Goal: Find specific page/section: Find specific page/section

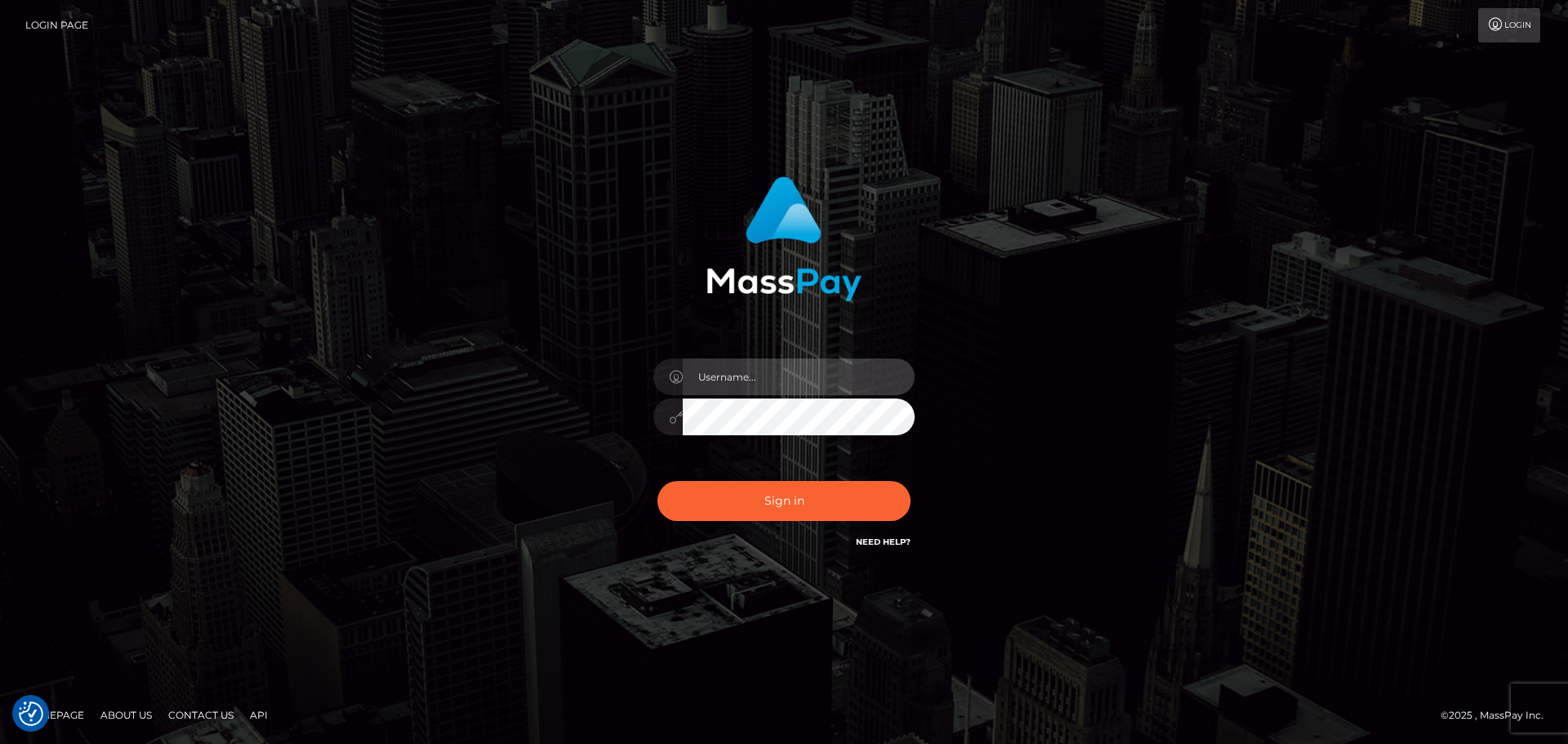
click at [813, 375] on input "text" at bounding box center [799, 377] width 232 height 37
type input "Seleen"
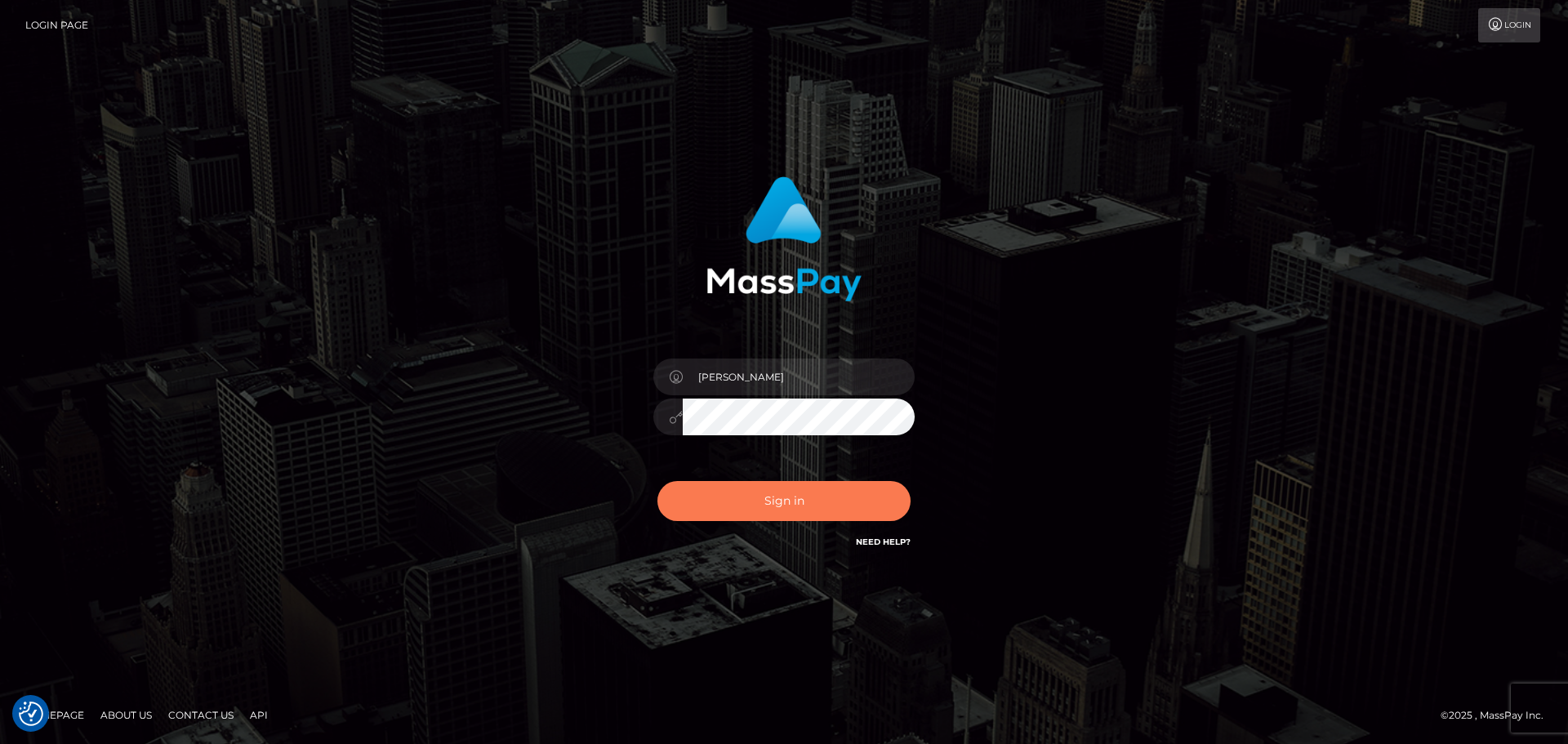
click at [769, 514] on button "Sign in" at bounding box center [784, 501] width 253 height 40
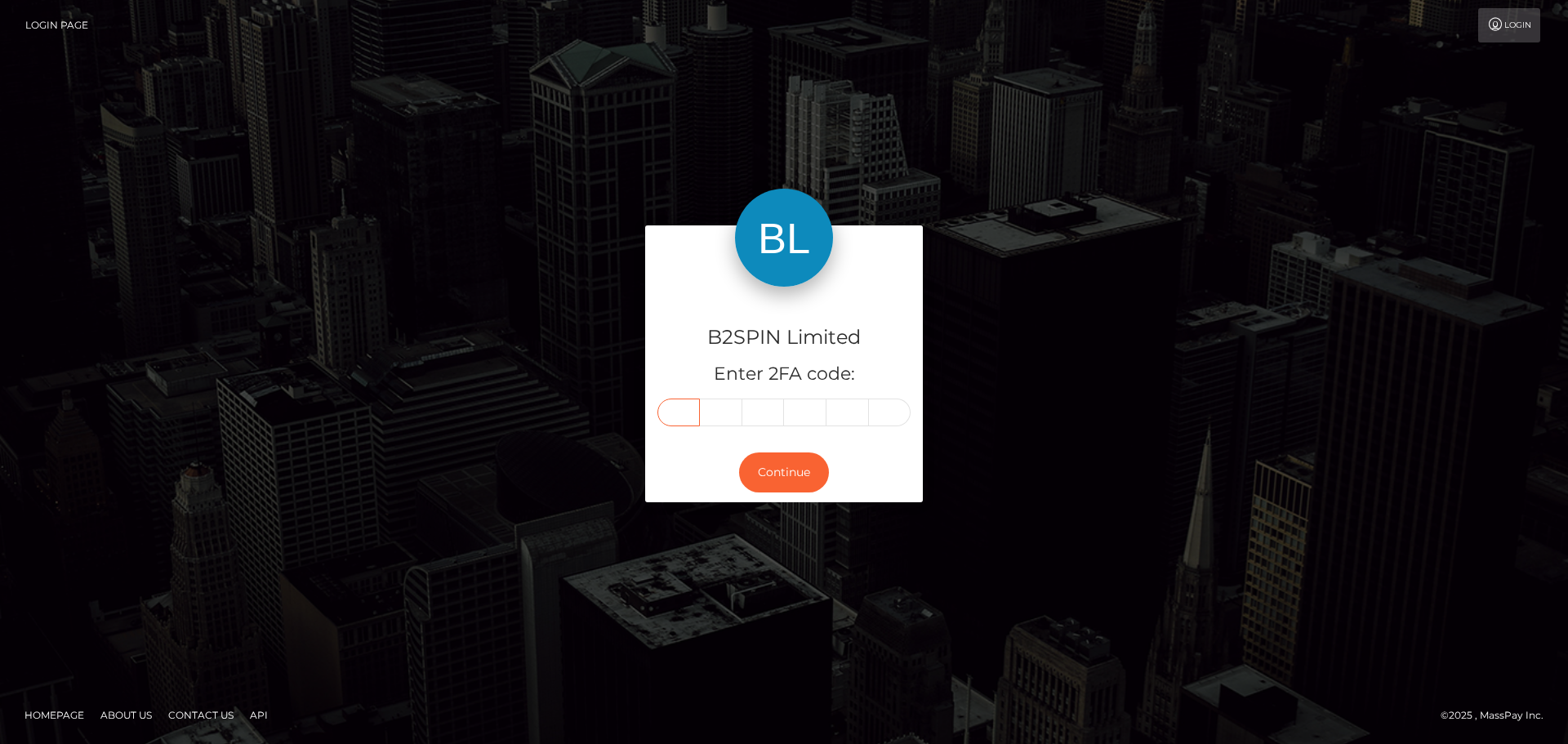
paste input "0"
type input "0"
type input "6"
type input "5"
type input "3"
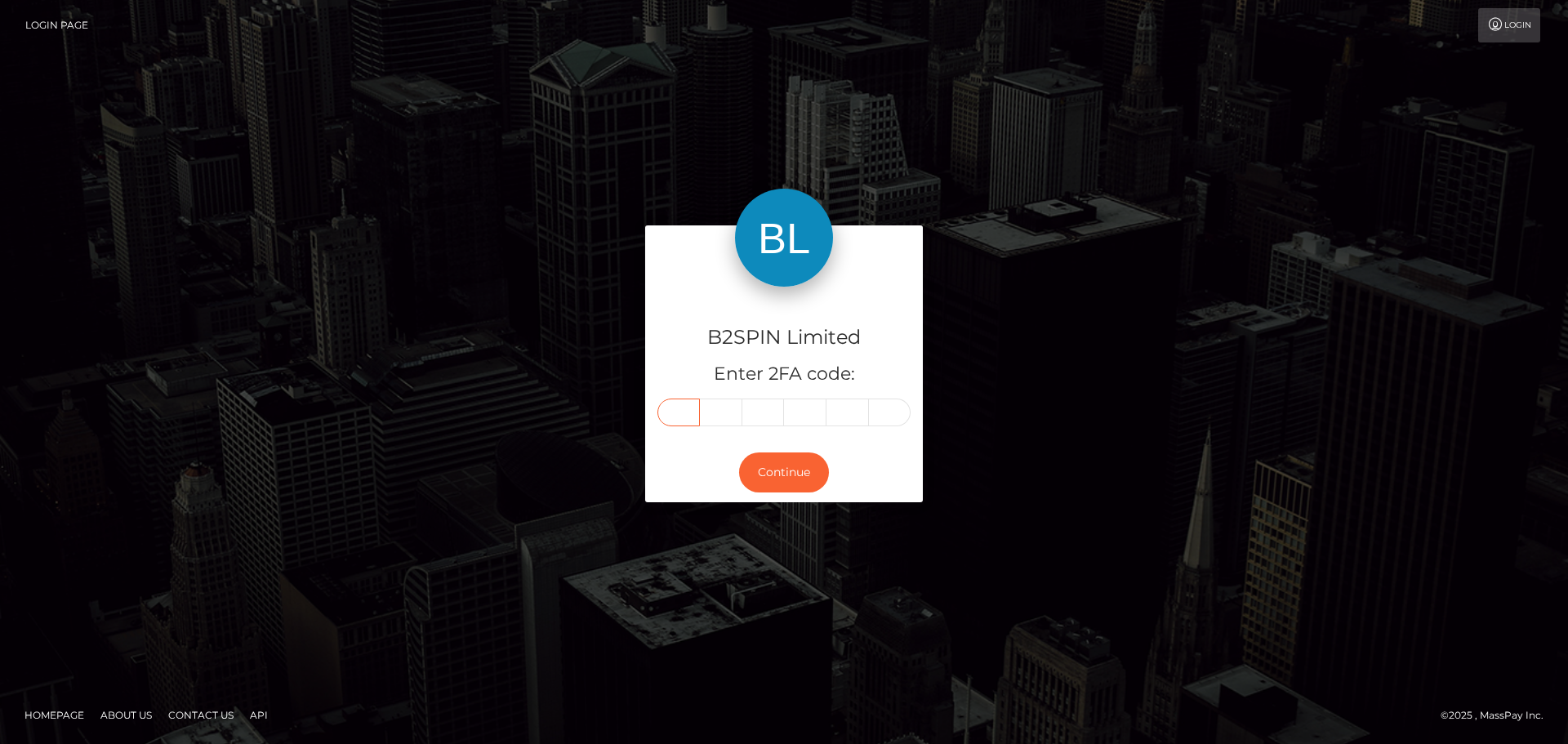
type input "0"
type input "7"
click at [756, 478] on button "Continue" at bounding box center [784, 473] width 90 height 40
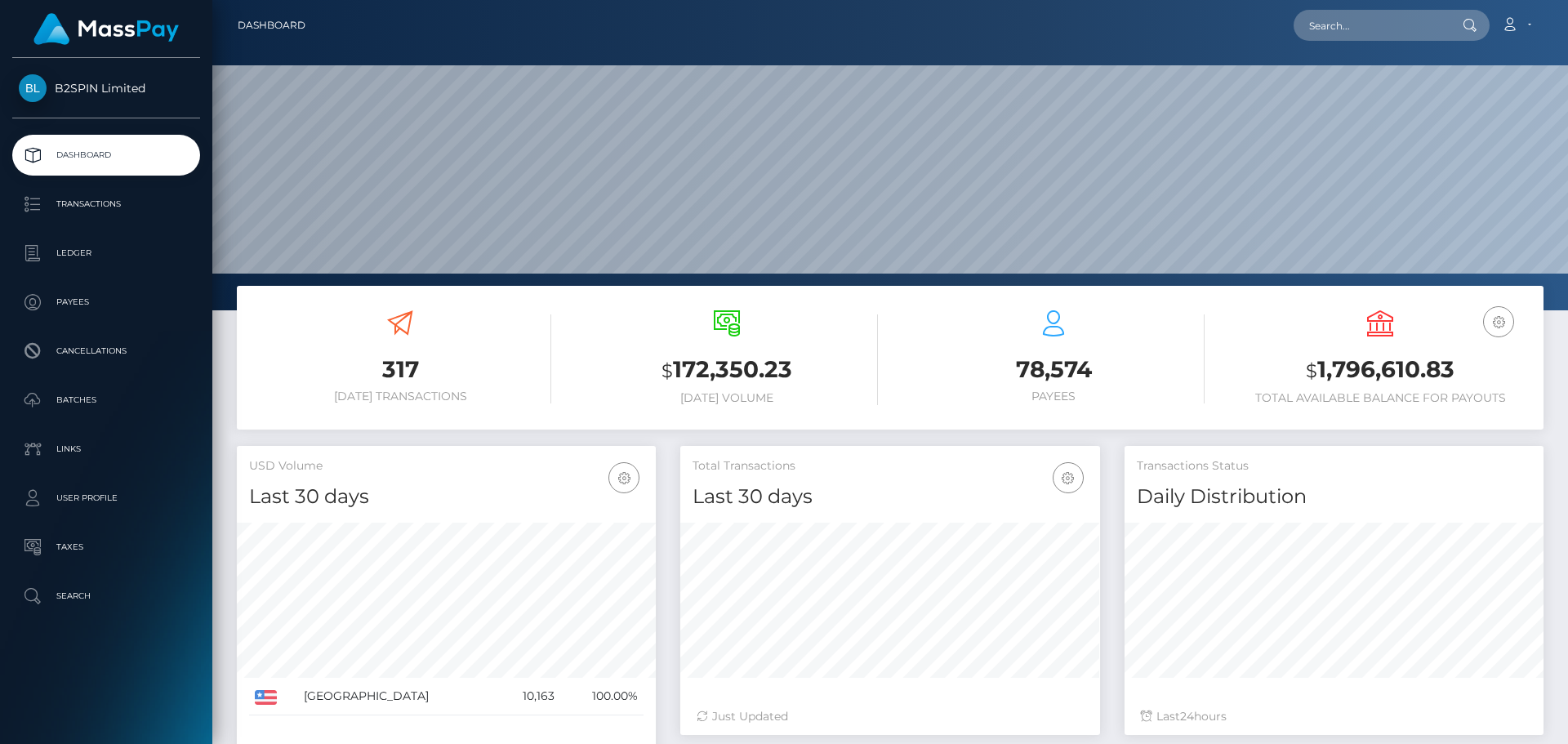
scroll to position [290, 420]
click at [1390, 17] on input "text" at bounding box center [1370, 26] width 154 height 31
paste input "3383178"
click at [1394, 22] on input "3383178" at bounding box center [1370, 26] width 154 height 31
paste input "1805"
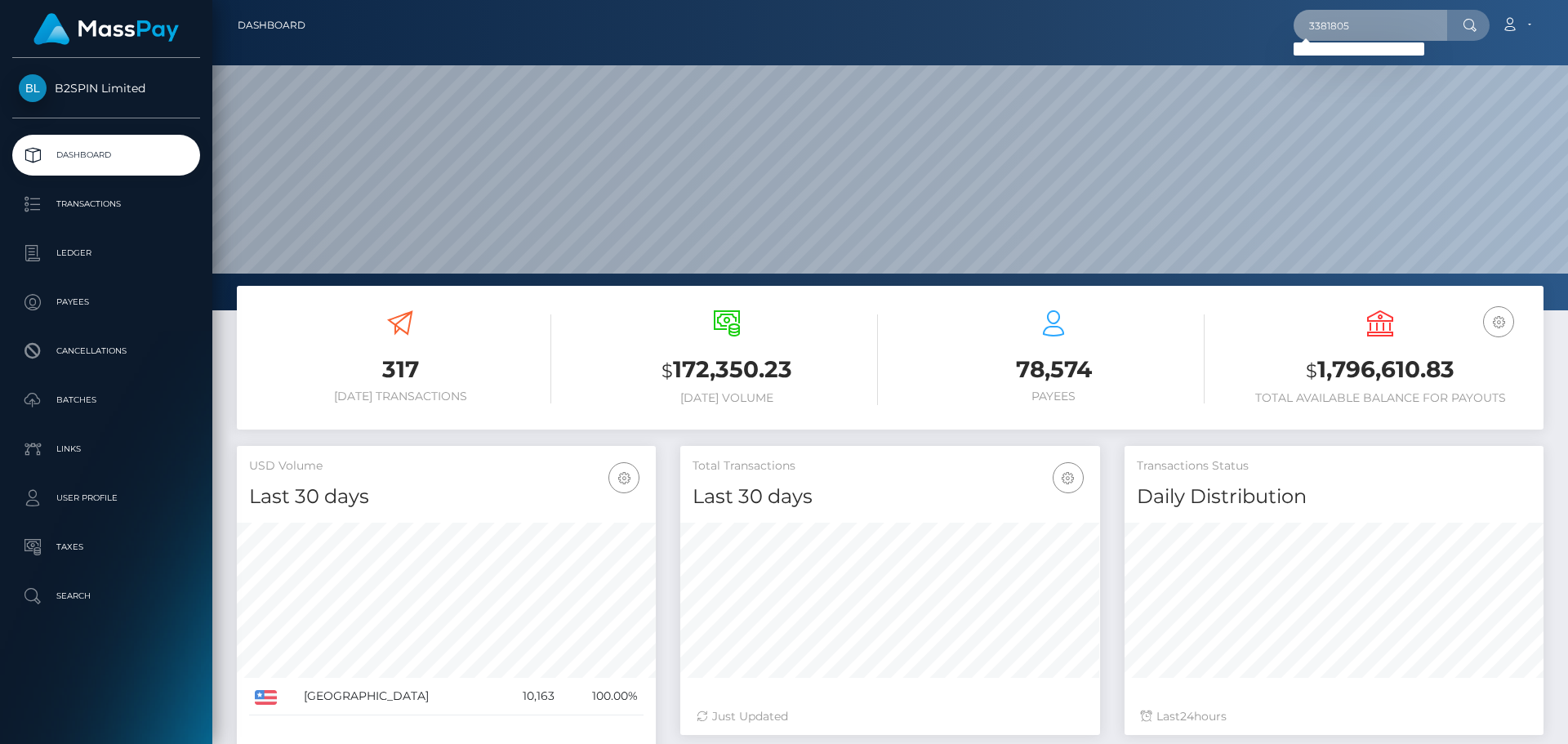
click at [1400, 34] on input "3381805" at bounding box center [1370, 26] width 154 height 31
paste input "803890076"
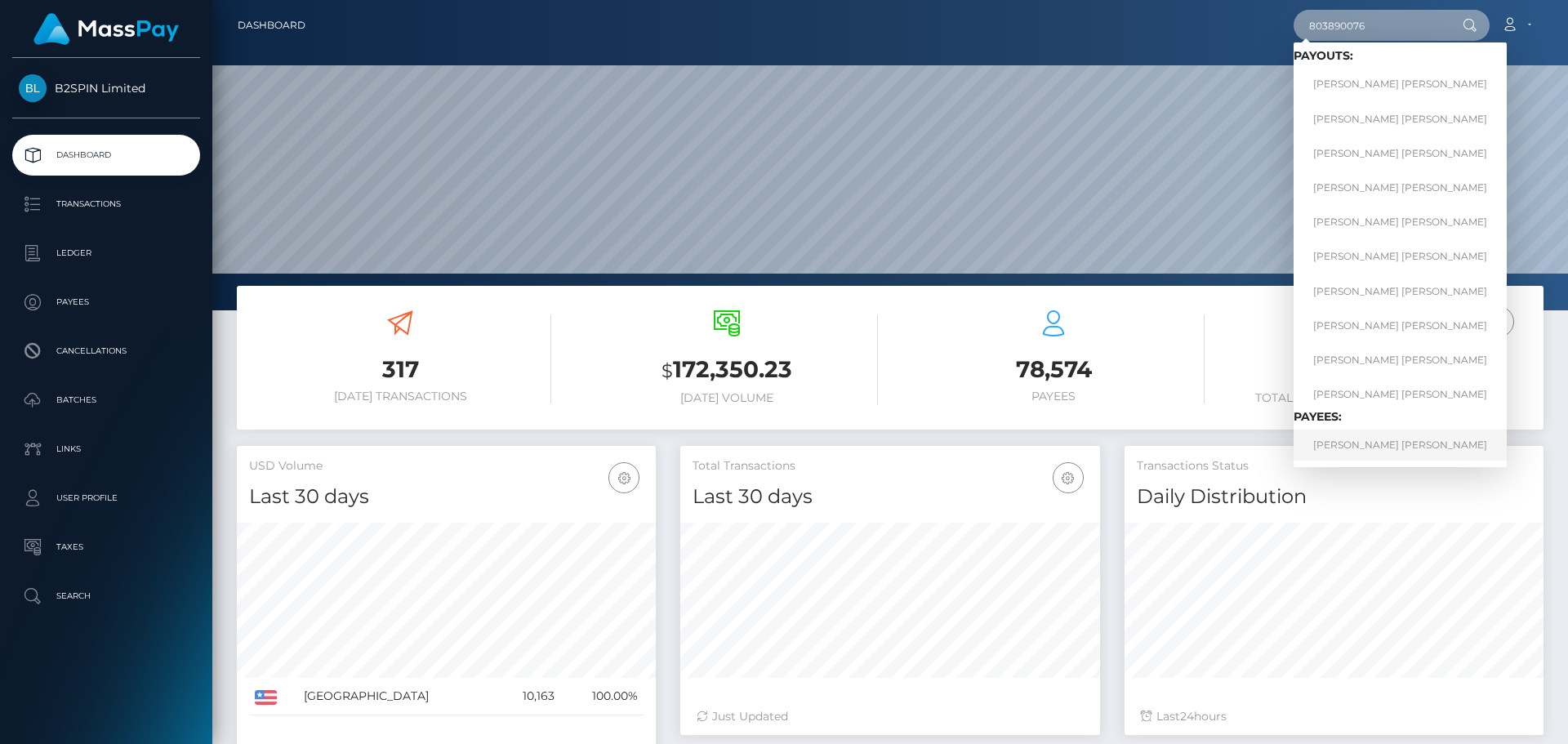
type input "803890076"
click at [1402, 429] on link "SHAWNA LEE BRUNELL" at bounding box center [1401, 444] width 213 height 30
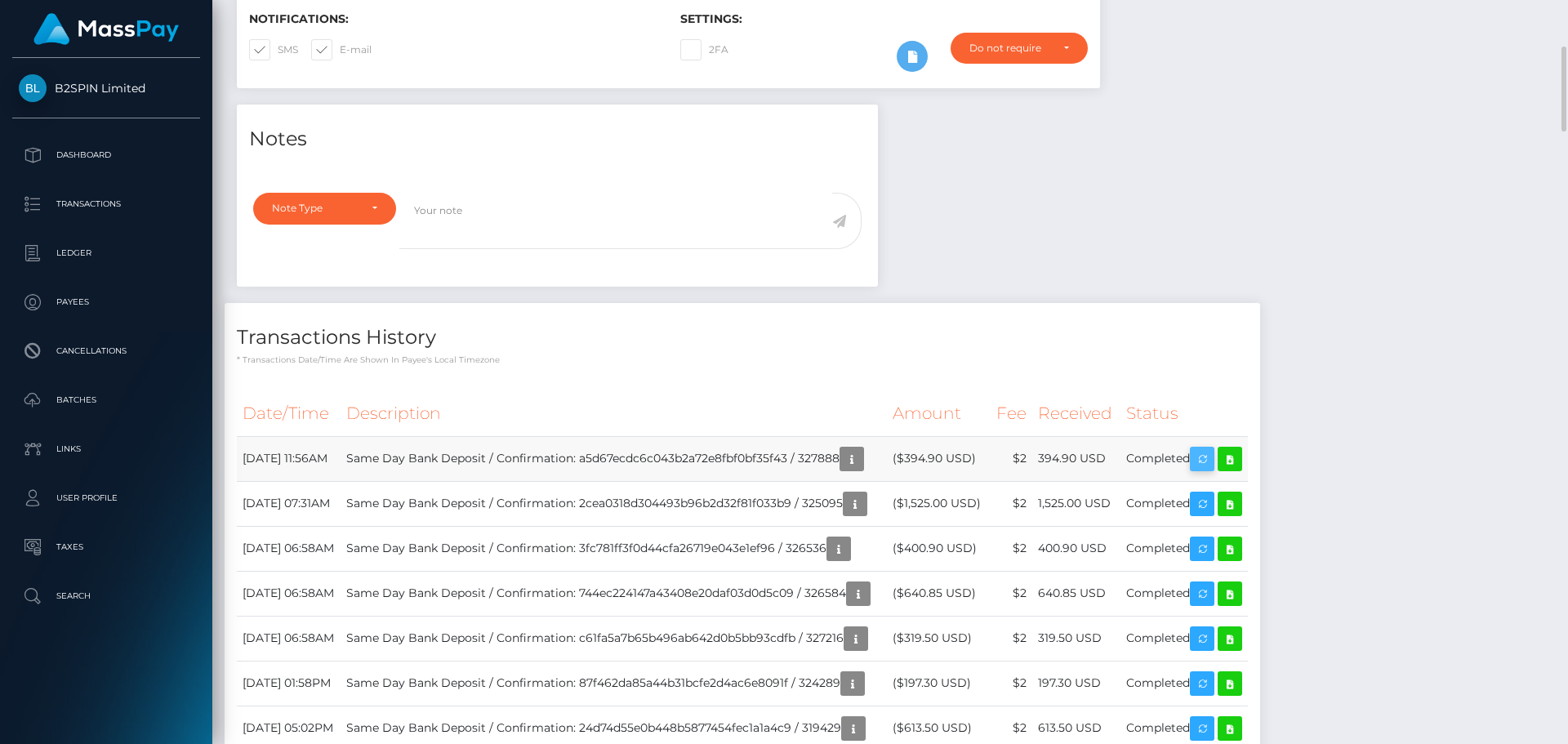
scroll to position [196, 420]
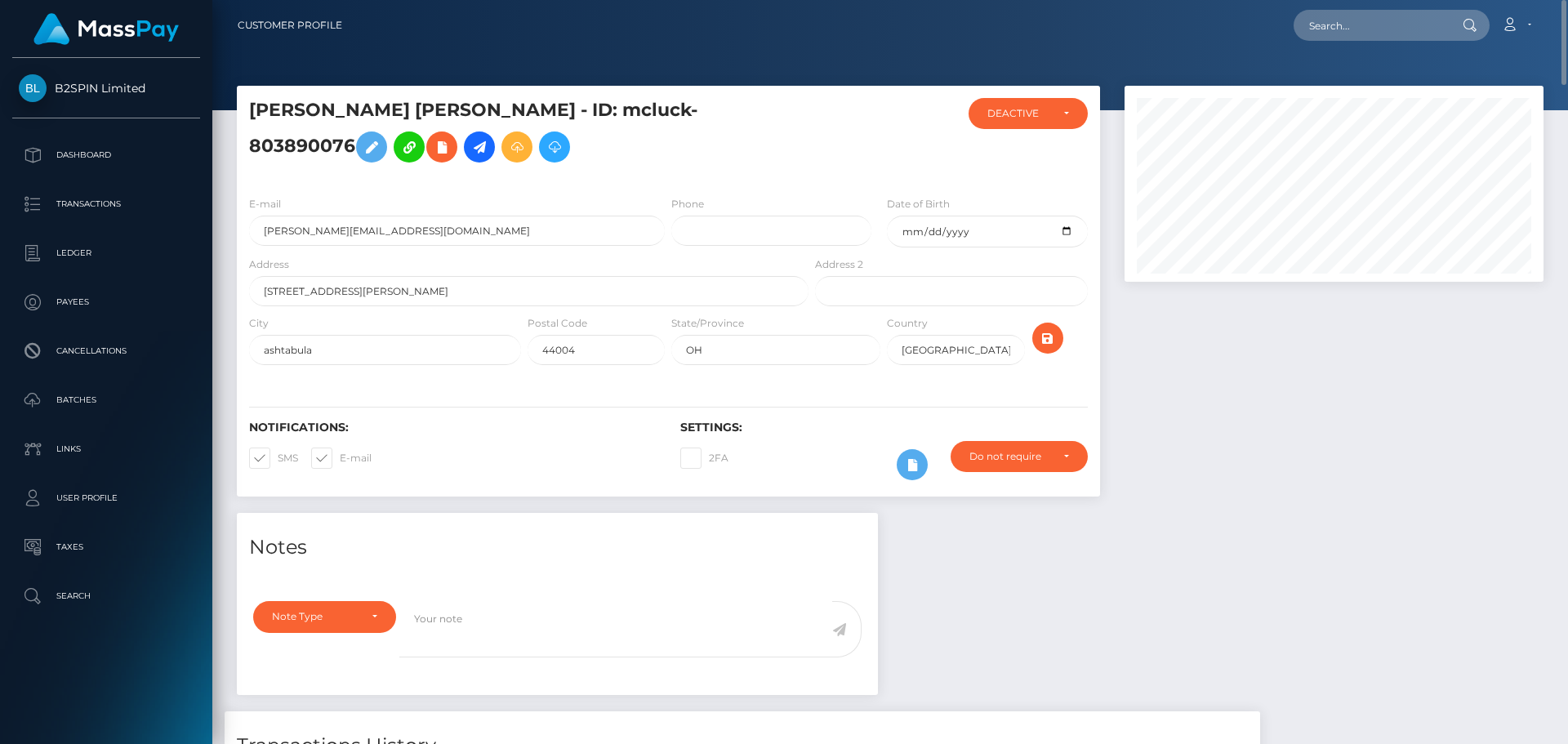
click at [1337, 456] on div at bounding box center [1334, 299] width 443 height 428
click at [1393, 17] on input "text" at bounding box center [1370, 26] width 154 height 31
paste input "dd4b49fb-c690-4a26-a4b4-da5aa57b7aac"
click at [1381, 36] on input "dd4b49fb-c690-4a26-a4b4-da5aa57b7aac" at bounding box center [1370, 26] width 154 height 31
paste input "1250591992"
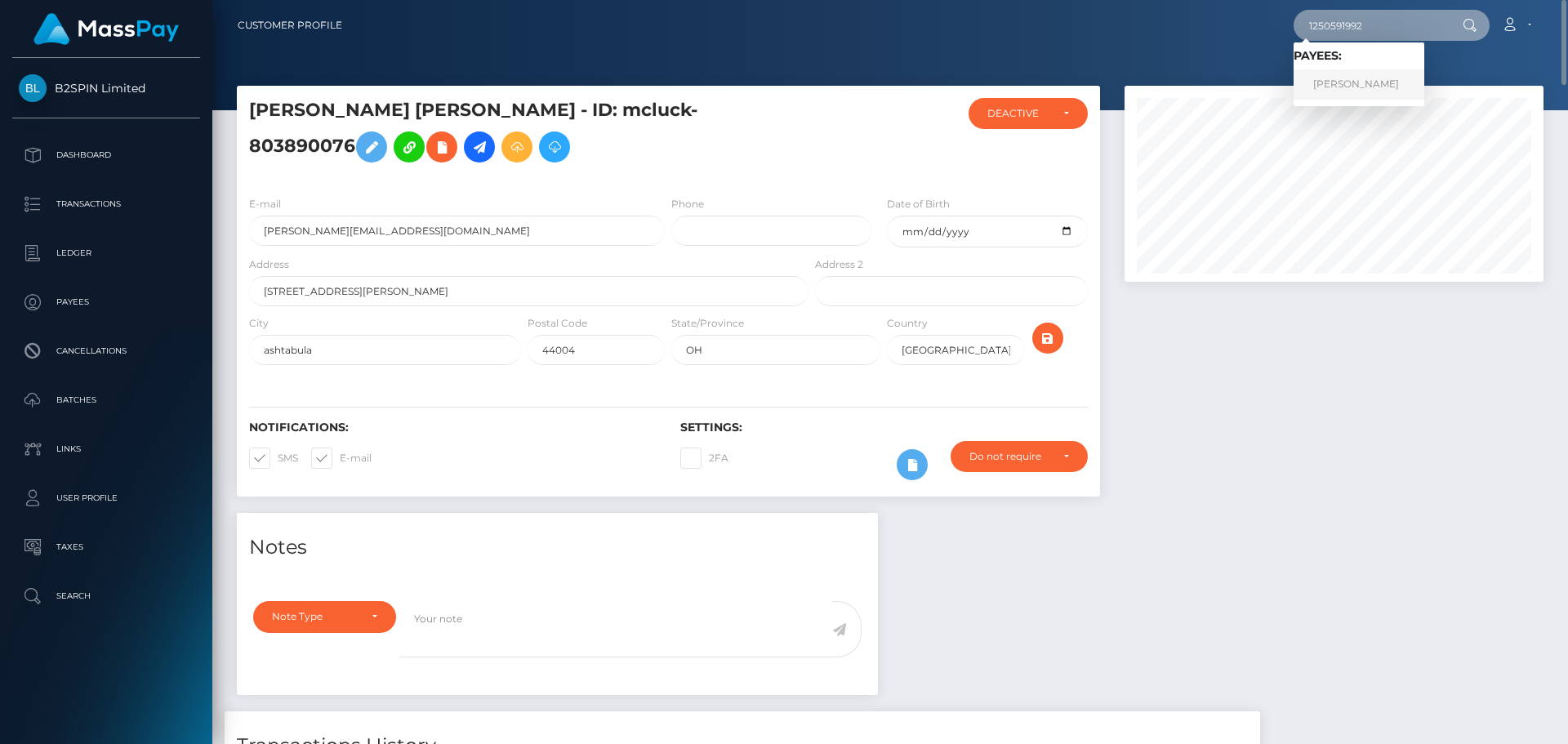
type input "1250591992"
click at [1355, 84] on link "MARIA ELENA MARTINEZ" at bounding box center [1359, 84] width 131 height 30
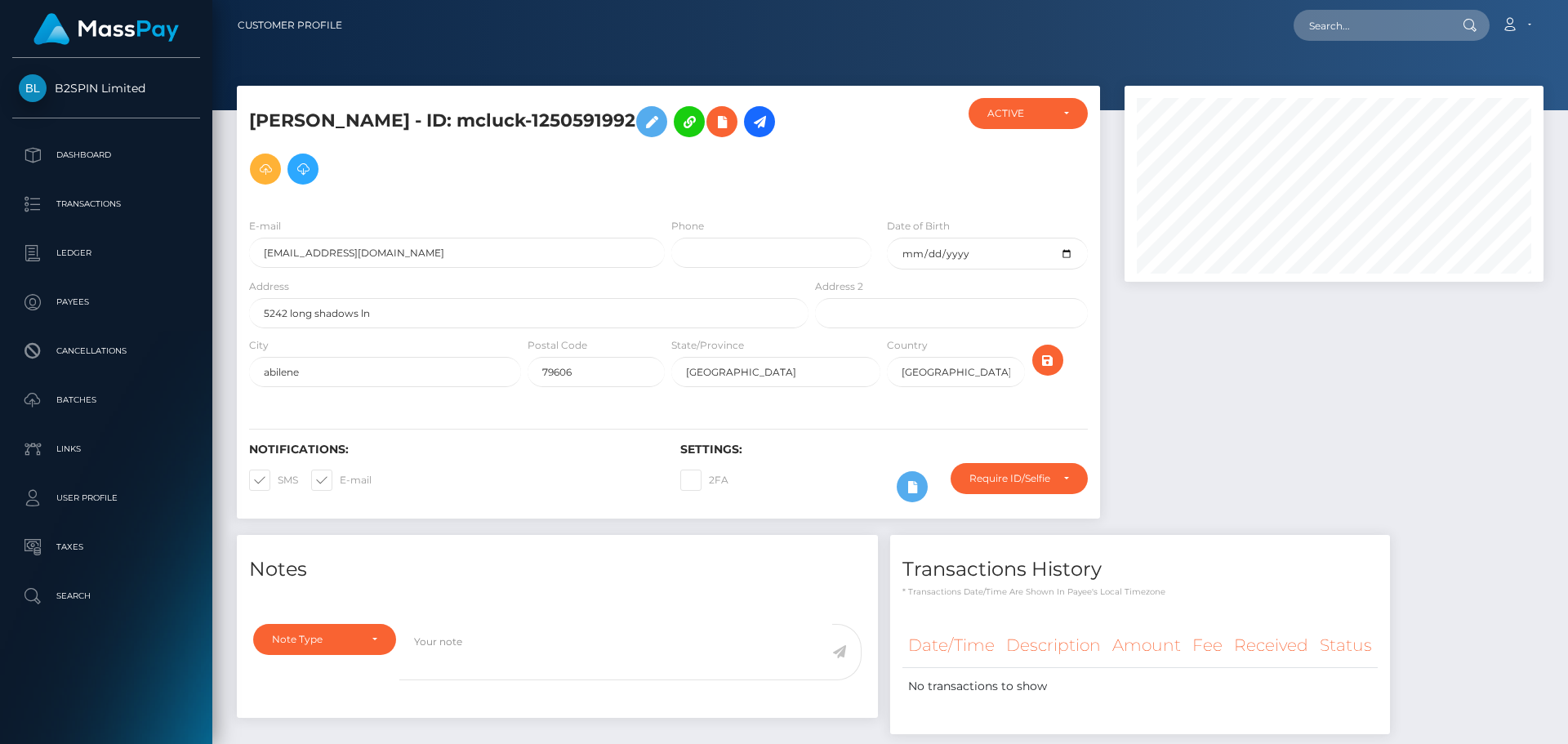
scroll to position [196, 420]
click at [1319, 448] on div at bounding box center [1334, 310] width 443 height 449
click at [1375, 26] on input "text" at bounding box center [1370, 26] width 154 height 31
paste input "8d75fcb6-f8a7-41e6-b506-6e67eb816279"
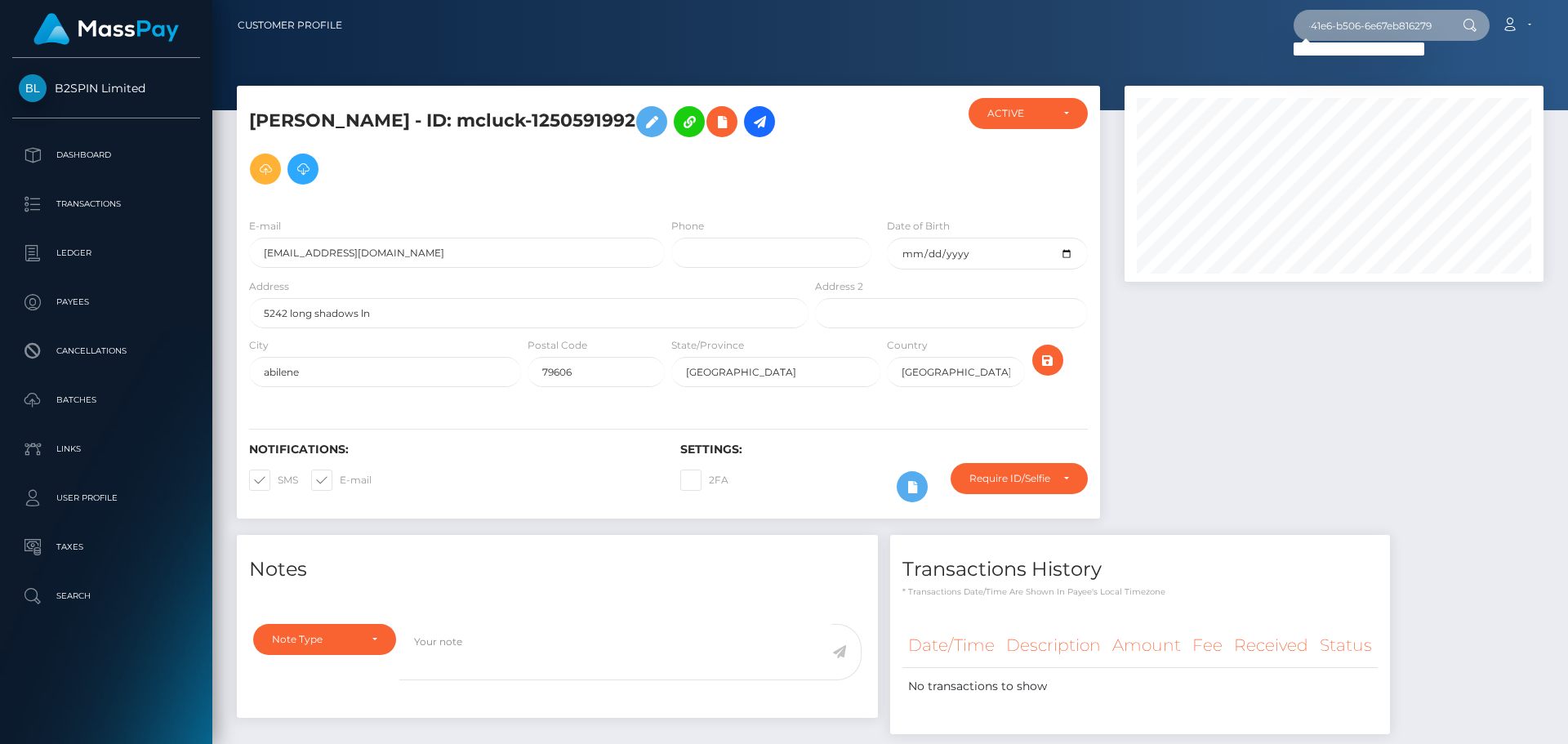
type input "8d75fcb6-f8a7-41e6-b506-6e67eb816279"
